Goal: Task Accomplishment & Management: Complete application form

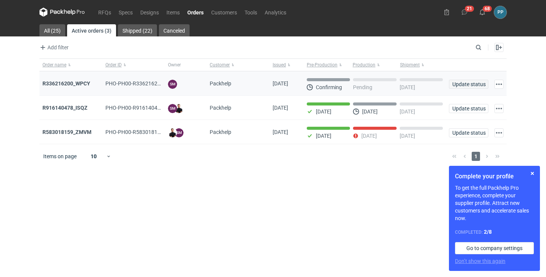
click at [472, 85] on span "Update status" at bounding box center [468, 84] width 33 height 5
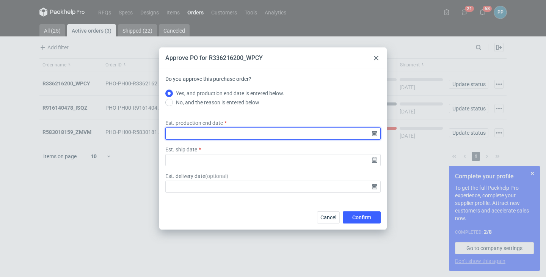
click at [197, 134] on input "Est. production end date" at bounding box center [272, 133] width 215 height 12
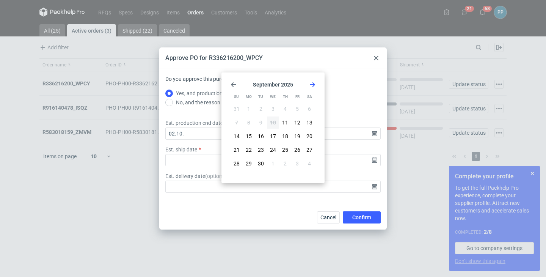
click at [312, 83] on icon "Go forward 1 month" at bounding box center [313, 85] width 6 height 6
click at [286, 112] on span "2" at bounding box center [285, 109] width 3 height 8
type input "[DATE]"
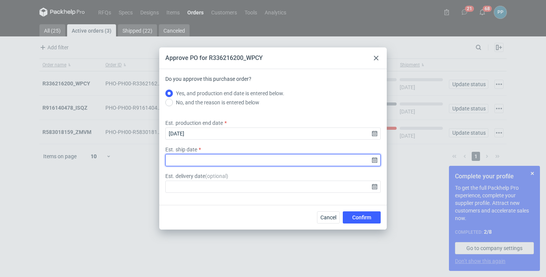
click at [195, 162] on input "Est. ship date" at bounding box center [272, 160] width 215 height 12
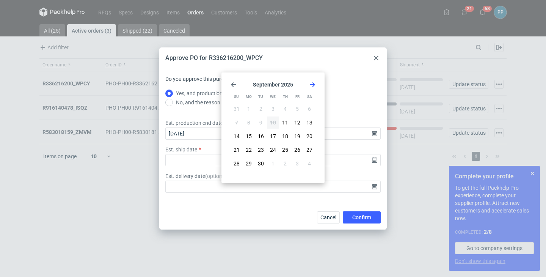
click at [315, 83] on icon "Go forward 1 month" at bounding box center [313, 85] width 6 height 6
click at [297, 112] on span "3" at bounding box center [297, 109] width 3 height 8
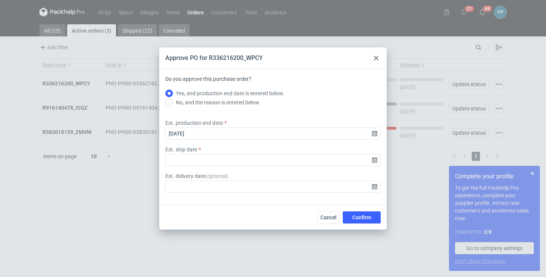
type input "[DATE]"
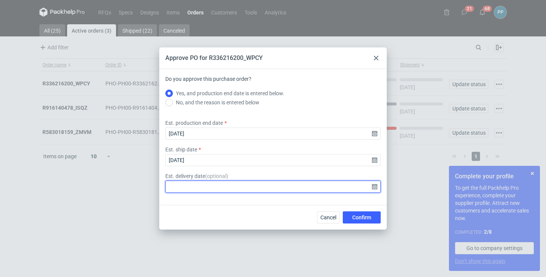
click at [375, 187] on input "Est. delivery date ( optional )" at bounding box center [272, 187] width 215 height 12
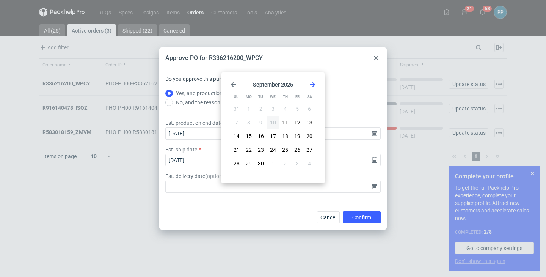
click at [313, 83] on use "Go forward 1 month" at bounding box center [312, 84] width 5 height 5
click at [296, 110] on span "3" at bounding box center [297, 109] width 3 height 8
type input "[DATE]"
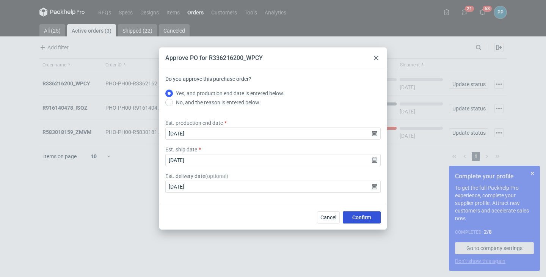
click at [361, 216] on span "Confirm" at bounding box center [361, 217] width 19 height 5
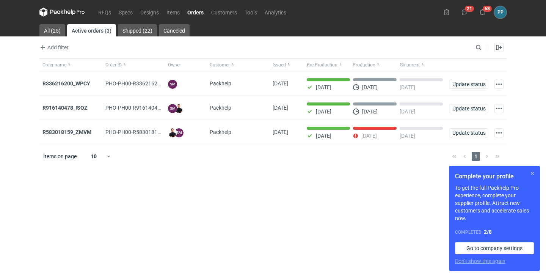
click at [534, 174] on button "button" at bounding box center [532, 173] width 9 height 9
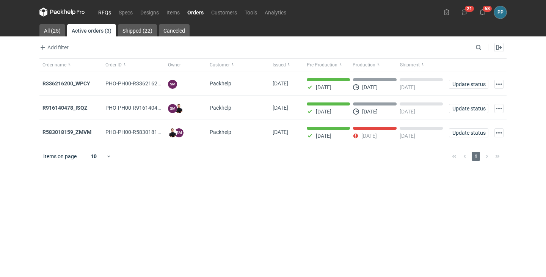
click at [101, 13] on link "RFQs" at bounding box center [104, 12] width 20 height 9
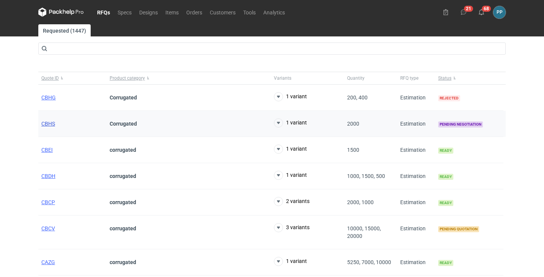
click at [47, 125] on span "CBHS" at bounding box center [48, 124] width 14 height 6
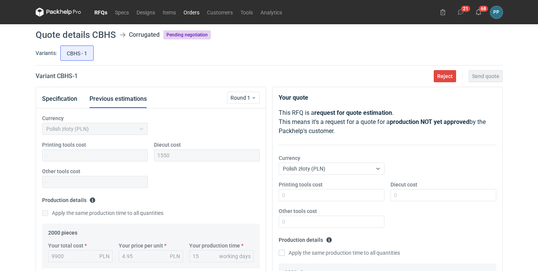
click at [185, 11] on link "Orders" at bounding box center [192, 12] width 24 height 9
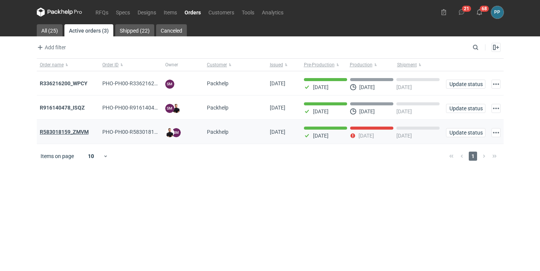
click at [72, 134] on strong "R583018159_ZMVM" at bounding box center [64, 132] width 49 height 6
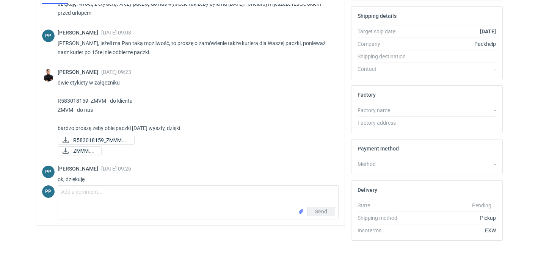
scroll to position [216, 0]
click at [77, 190] on textarea "Comment message" at bounding box center [198, 196] width 280 height 21
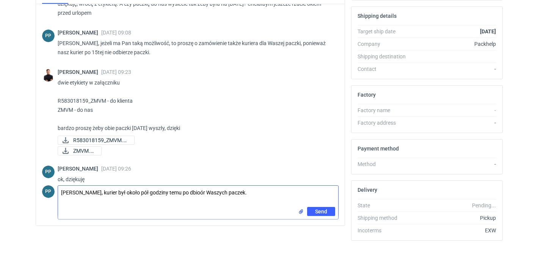
click at [187, 193] on textarea "[PERSON_NAME], kurier był około pół godziny temu po dbioór Waszych paczek." at bounding box center [198, 196] width 280 height 21
click at [257, 194] on textarea "[PERSON_NAME], kurier był około pół godziny temu po odbioór Waszych paczek." at bounding box center [198, 196] width 280 height 21
click at [83, 200] on textarea "[PERSON_NAME], kurier był około pół godziny temu po odbiór Waszych paczek. Powi…" at bounding box center [198, 196] width 280 height 21
type textarea "[PERSON_NAME], kurier był około pół godziny temu po odbiór Waszych paczek. Powi…"
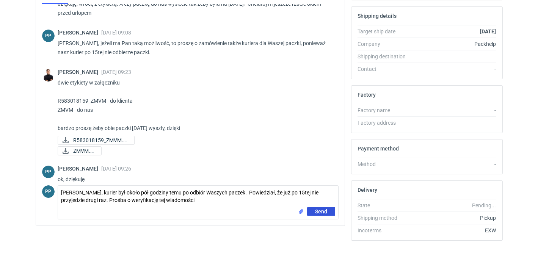
click at [324, 212] on span "Send" at bounding box center [321, 211] width 12 height 5
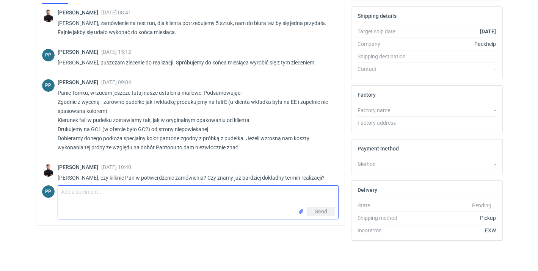
scroll to position [-8, 0]
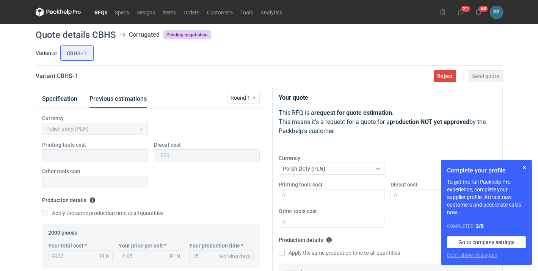
scroll to position [20, 0]
click at [525, 167] on button "button" at bounding box center [524, 167] width 9 height 9
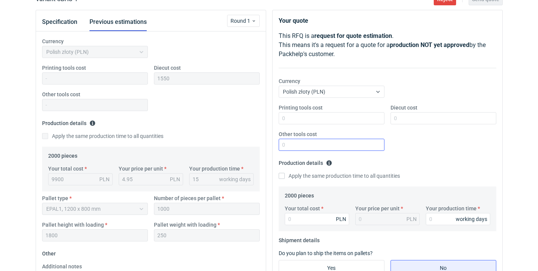
scroll to position [77, 0]
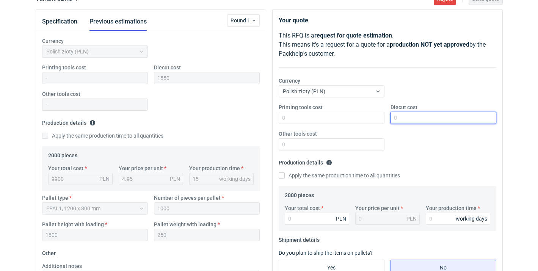
click at [408, 119] on input "Diecut cost" at bounding box center [444, 118] width 106 height 12
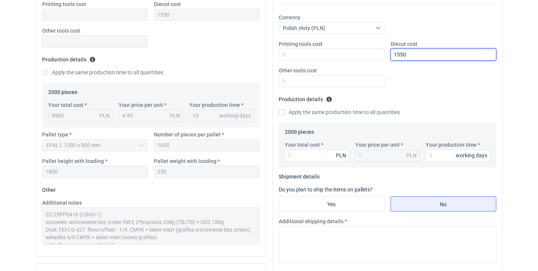
scroll to position [142, 0]
type input "1550"
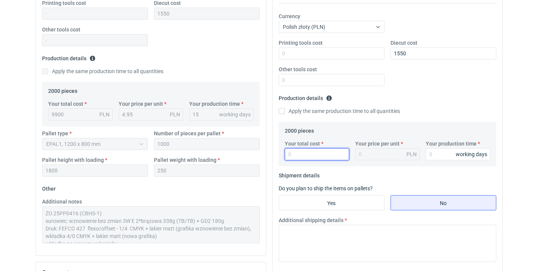
click at [303, 154] on input "Your total cost" at bounding box center [317, 154] width 64 height 12
type input "9700"
type input "4.85"
type input "9700"
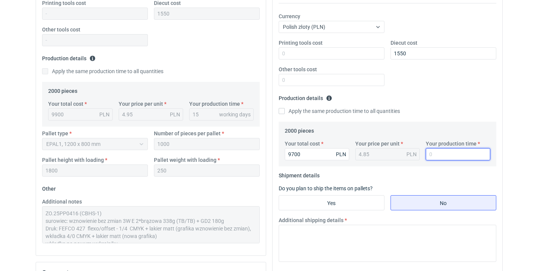
click at [438, 154] on input "Your production time" at bounding box center [458, 154] width 64 height 12
type input "15"
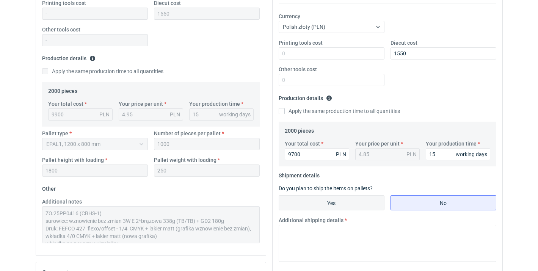
click at [328, 203] on input "Yes" at bounding box center [331, 203] width 105 height 14
radio input "true"
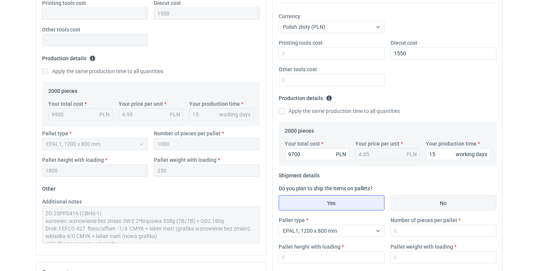
click at [422, 206] on input "No" at bounding box center [443, 203] width 105 height 14
radio input "true"
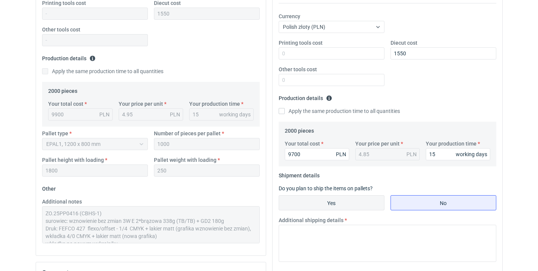
click at [309, 203] on input "Yes" at bounding box center [331, 203] width 105 height 14
radio input "true"
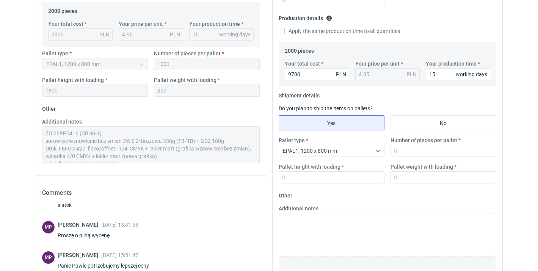
scroll to position [227, 0]
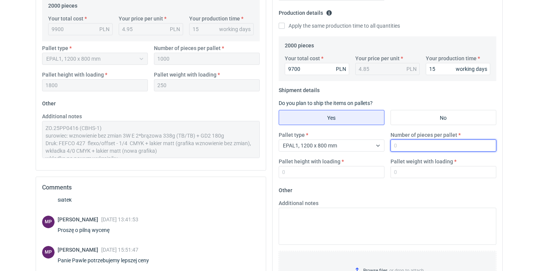
click at [410, 145] on input "Number of pieces per pallet" at bounding box center [444, 146] width 106 height 12
type input "1000"
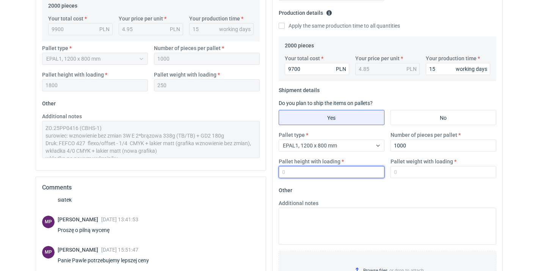
click at [340, 174] on input "Pallet height with loading" at bounding box center [332, 172] width 106 height 12
type input "1800"
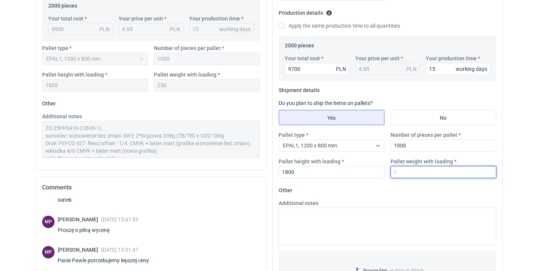
click at [431, 174] on input "Pallet weight with loading" at bounding box center [444, 172] width 106 height 12
type input "250"
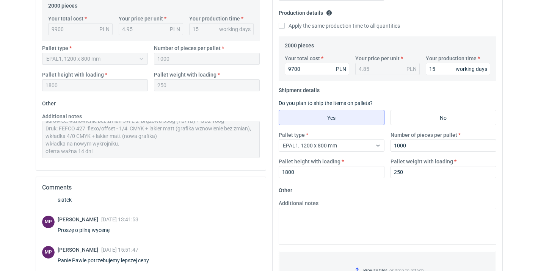
scroll to position [15, 0]
click at [165, 165] on div "Currency Polish złoty (PLN) Printing tools cost Diecut cost 1550 Other tools co…" at bounding box center [151, 25] width 230 height 289
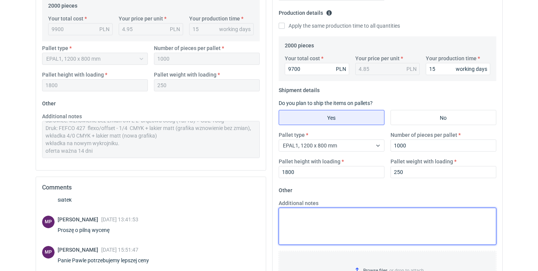
click at [301, 211] on textarea "Additional notes" at bounding box center [388, 226] width 218 height 37
paste textarea "ZO.25PP0416 (CBHS-1) surowiec: wznowienie bez zmian 3W E 2*brązowa 338g (TB/TB)…"
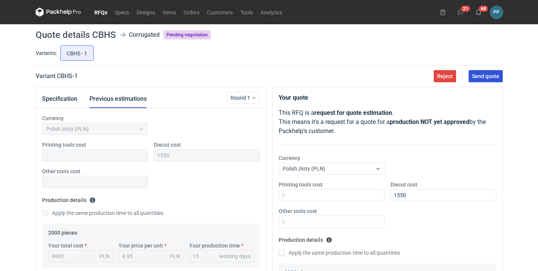
scroll to position [0, 0]
type textarea "ZO.25PP0416 (CBHS-1) surowiec: wznowienie bez zmian 3W E 2*brązowa 338g (TB/TB)…"
click at [481, 76] on span "Send quote" at bounding box center [485, 76] width 27 height 5
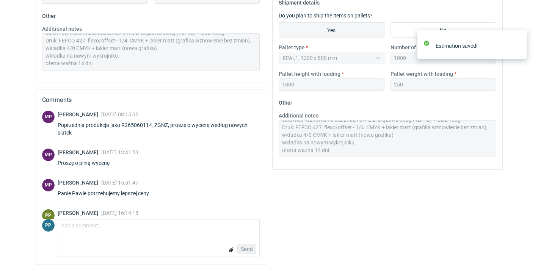
scroll to position [20, 0]
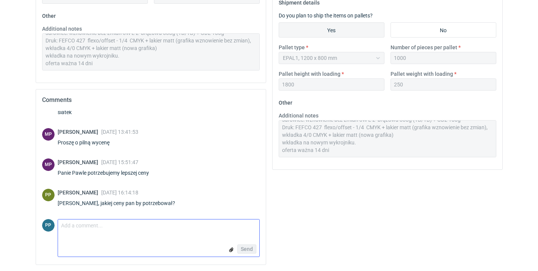
click at [71, 226] on textarea "Comment message" at bounding box center [158, 228] width 201 height 16
type textarea "proponuję taką cenę jak przy poprzedniej produkcji i tę samą jakość"
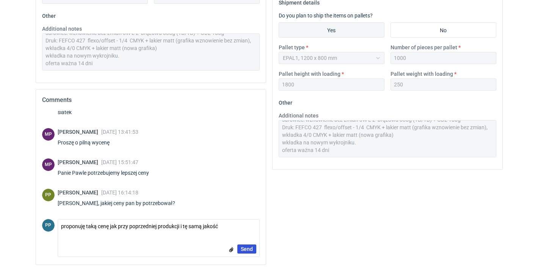
click at [248, 250] on span "Send" at bounding box center [247, 249] width 12 height 5
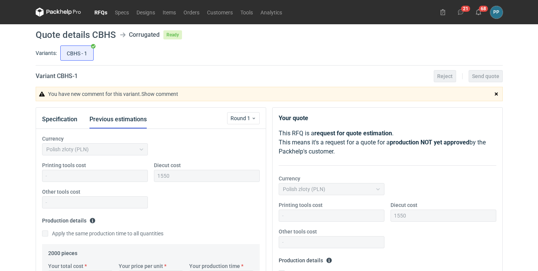
scroll to position [0, 0]
click at [100, 13] on link "RFQs" at bounding box center [101, 12] width 20 height 9
